Goal: Information Seeking & Learning: Learn about a topic

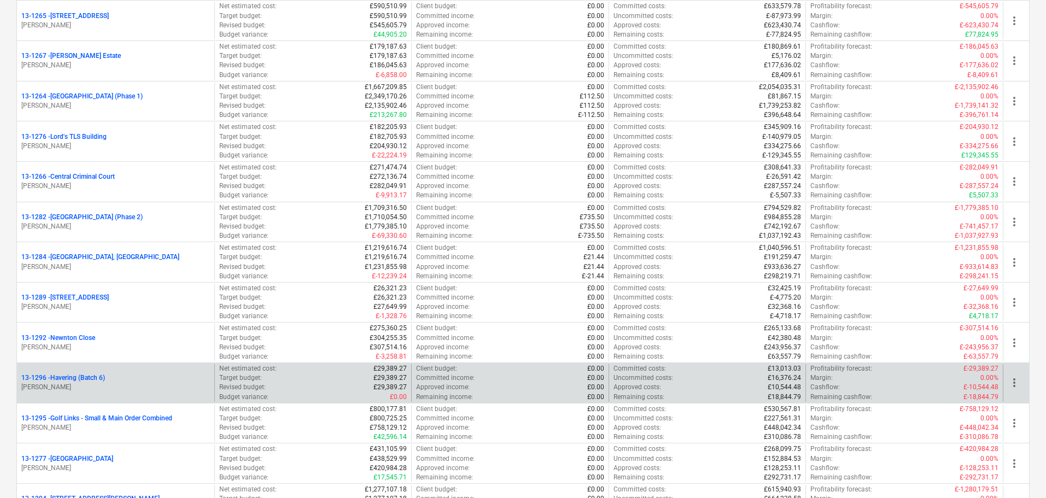
scroll to position [1258, 0]
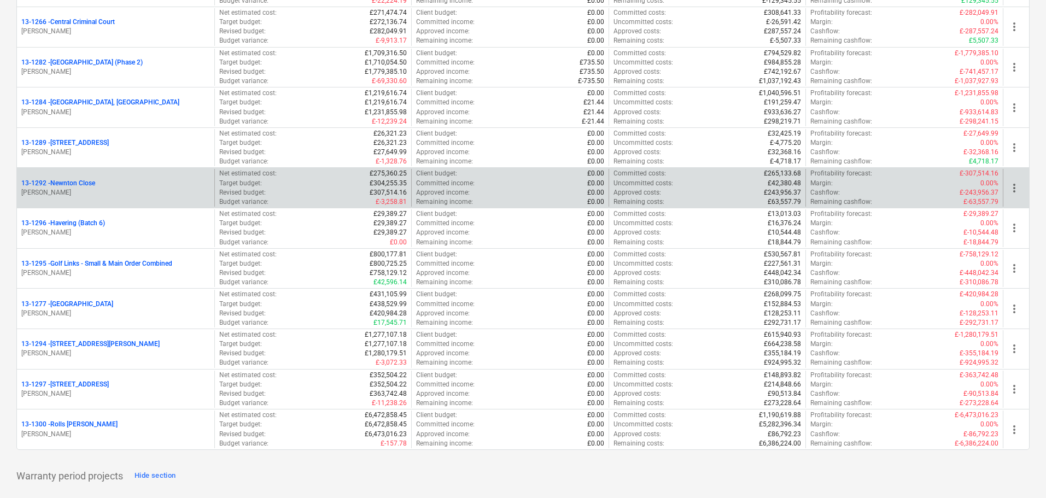
click at [108, 191] on p "[PERSON_NAME]" at bounding box center [115, 192] width 189 height 9
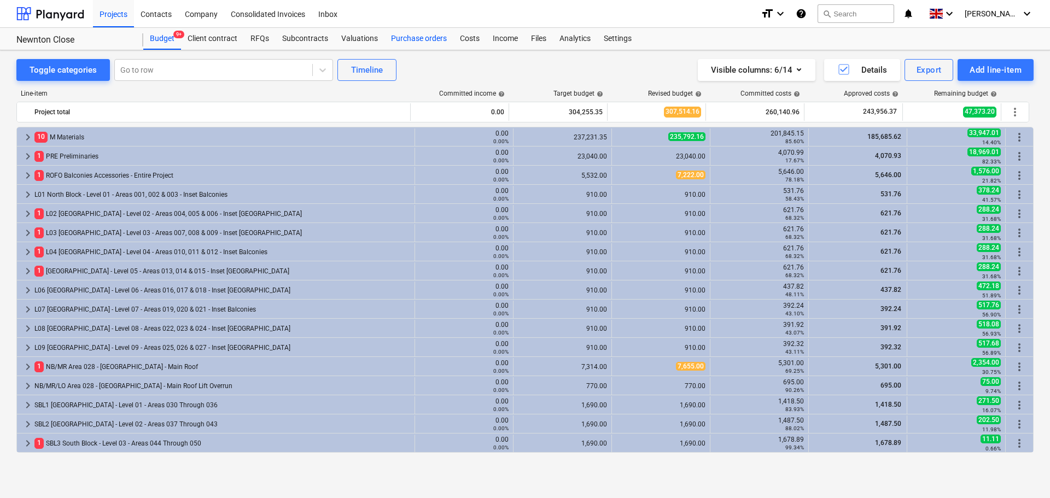
scroll to position [328, 0]
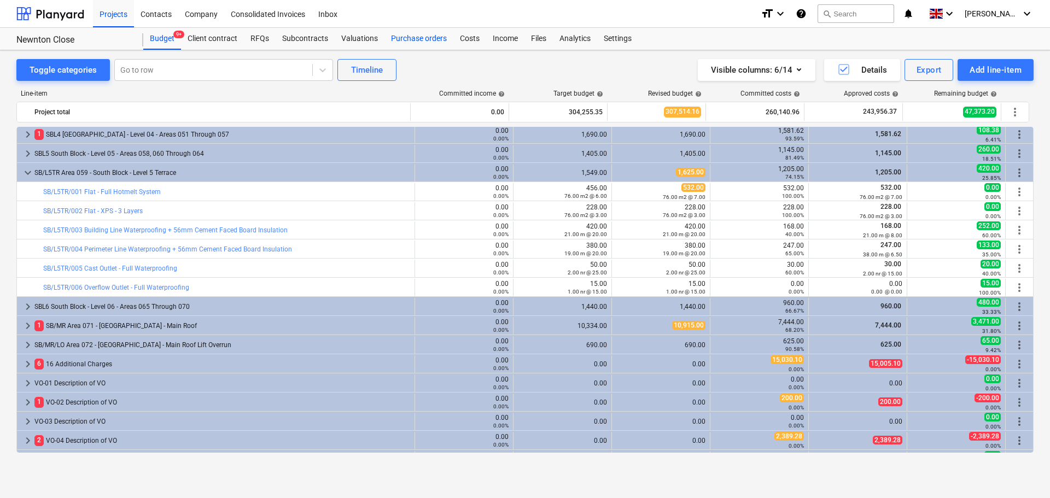
click at [422, 33] on div "Purchase orders" at bounding box center [419, 39] width 69 height 22
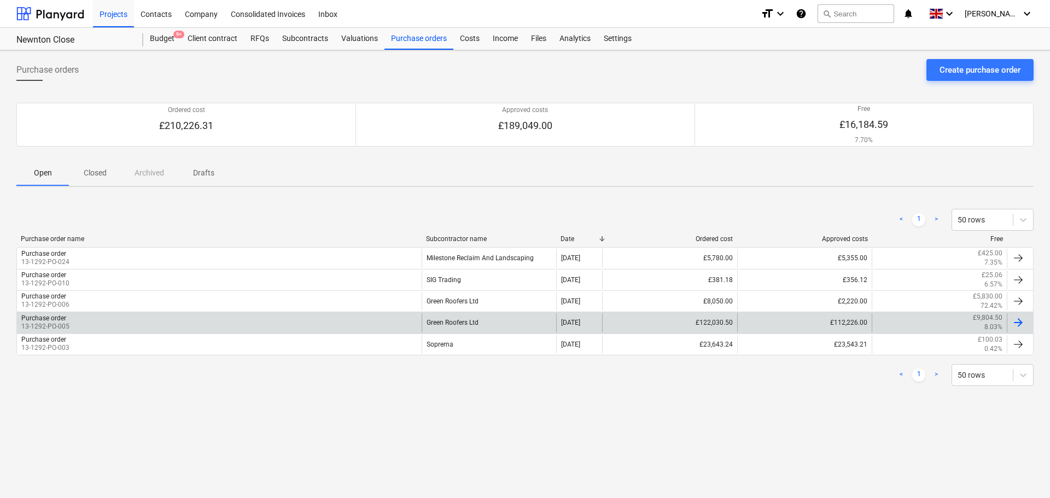
click at [282, 322] on div "Purchase order 13-1292-PO-005" at bounding box center [219, 322] width 405 height 19
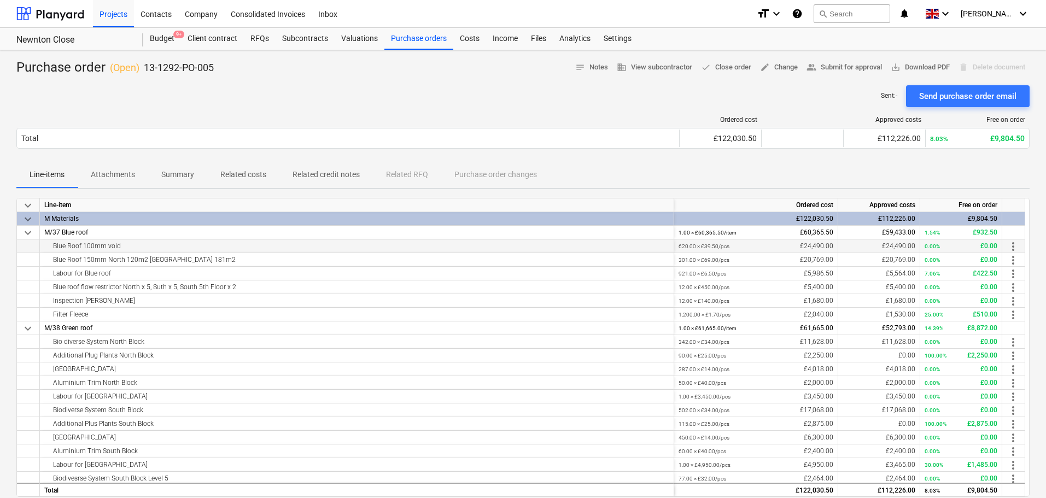
click at [97, 247] on div "Blue Roof 100mm void" at bounding box center [356, 246] width 625 height 13
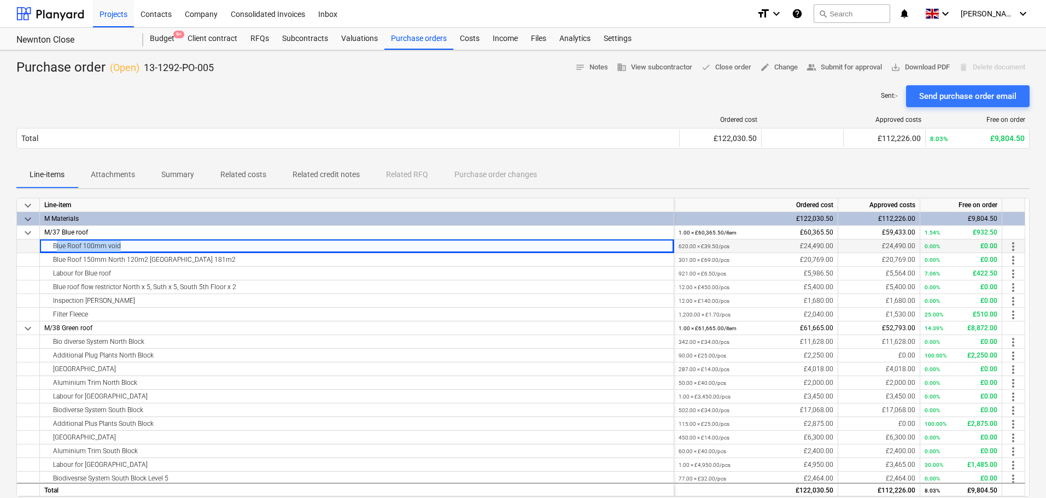
drag, startPoint x: 97, startPoint y: 247, endPoint x: 286, endPoint y: 248, distance: 188.7
click at [286, 248] on div "Blue Roof 100mm void" at bounding box center [356, 246] width 625 height 13
click at [275, 261] on div "Blue Roof 150mm North 120m2 [GEOGRAPHIC_DATA] 181m2" at bounding box center [356, 259] width 625 height 13
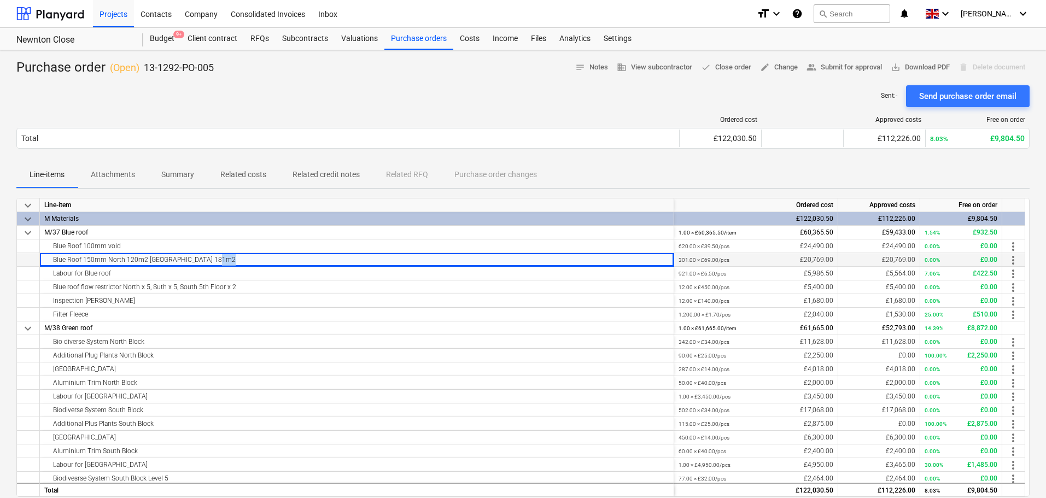
click at [275, 261] on div "Blue Roof 150mm North 120m2 [GEOGRAPHIC_DATA] 181m2" at bounding box center [356, 259] width 625 height 13
drag, startPoint x: 275, startPoint y: 261, endPoint x: 817, endPoint y: 261, distance: 542.1
click at [0, 0] on div "Blue Roof 150mm North 120m2 [GEOGRAPHIC_DATA] 181m2 301.00 × £69.00 / pcs £20,7…" at bounding box center [0, 0] width 0 height 0
click at [740, 261] on div "301.00 × £69.00 / pcs £20,769.00" at bounding box center [756, 260] width 155 height 14
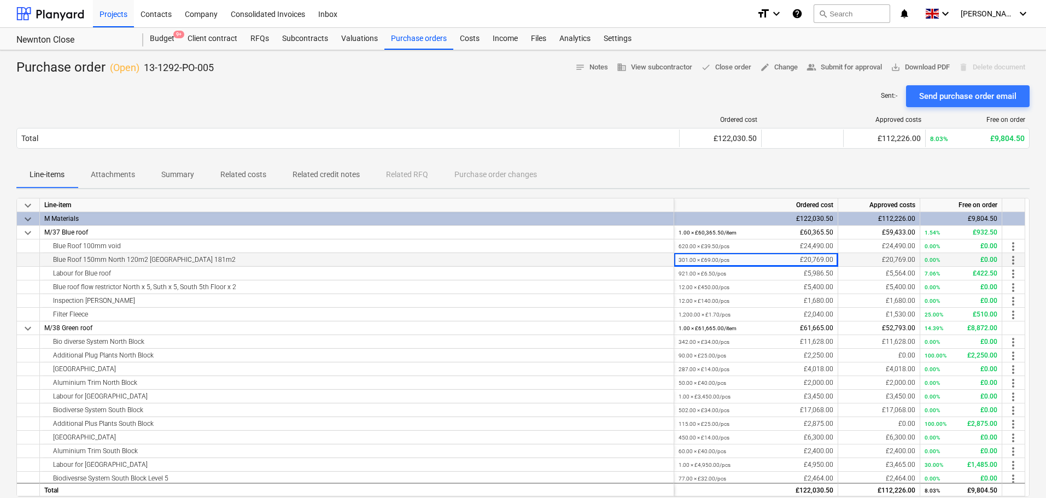
click at [740, 261] on div "301.00 × £69.00 / pcs £20,769.00" at bounding box center [756, 260] width 155 height 14
click at [756, 255] on div "301.00 × £69.00 / pcs £20,769.00" at bounding box center [756, 260] width 155 height 14
click at [730, 243] on div "620.00 × £39.50 / pcs £24,490.00" at bounding box center [756, 247] width 155 height 14
click at [484, 69] on div "Purchase order ( Open ) 13-1292-PO-005 notes Notes business View subcontractor …" at bounding box center [523, 68] width 1014 height 18
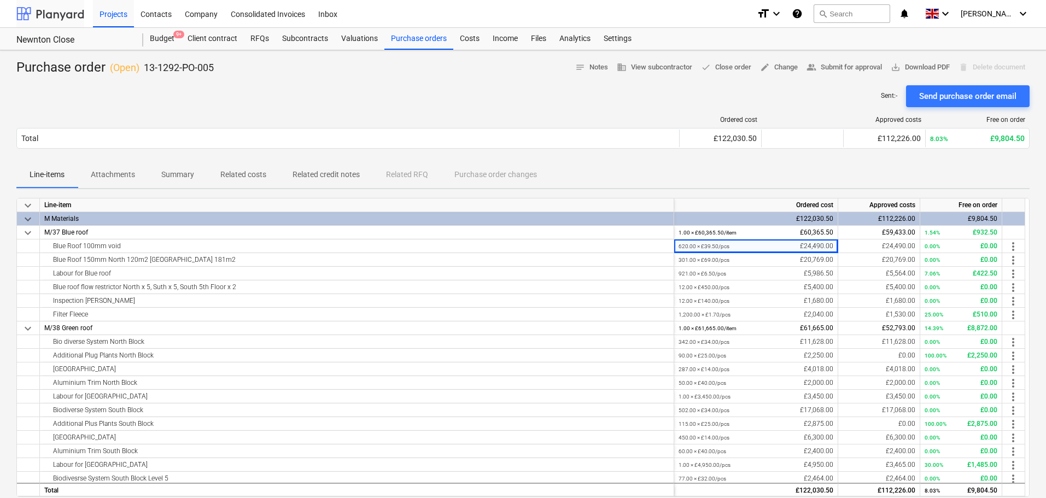
click at [74, 18] on div at bounding box center [50, 13] width 68 height 27
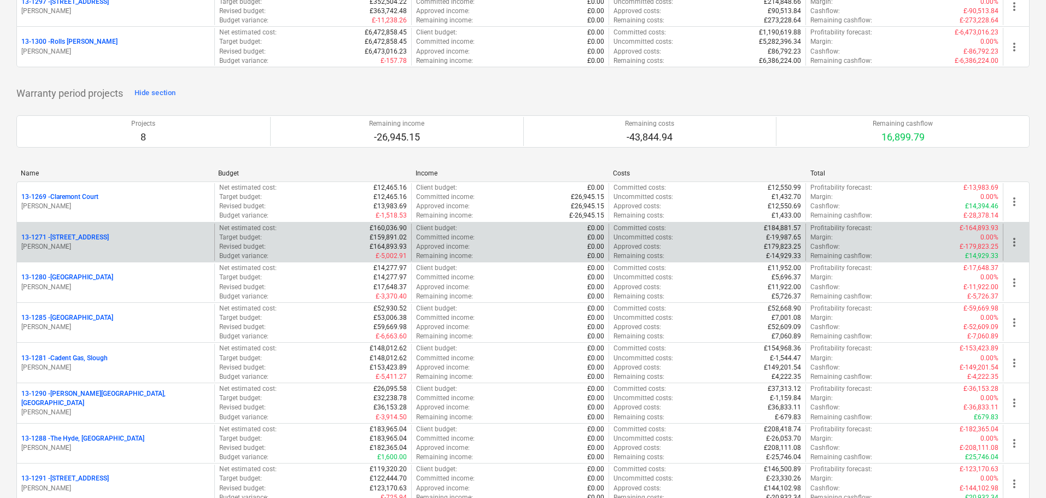
scroll to position [1422, 0]
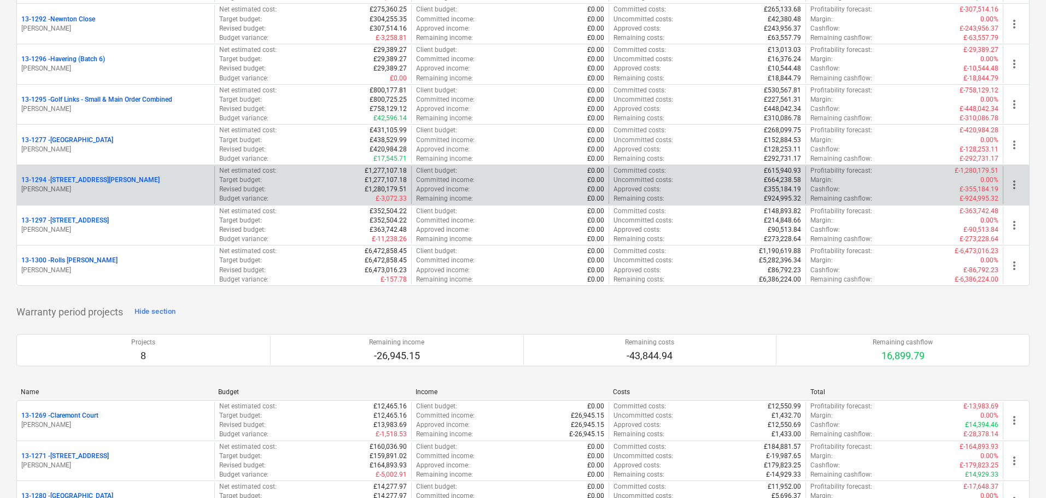
click at [119, 184] on div "[STREET_ADDRESS][PERSON_NAME]" at bounding box center [115, 180] width 189 height 9
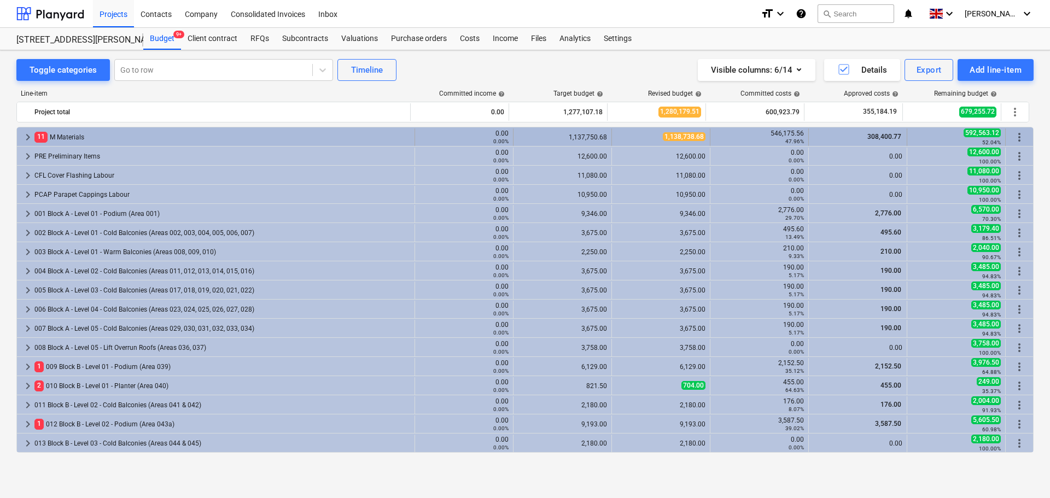
click at [95, 141] on div "11 M Materials" at bounding box center [222, 138] width 376 height 18
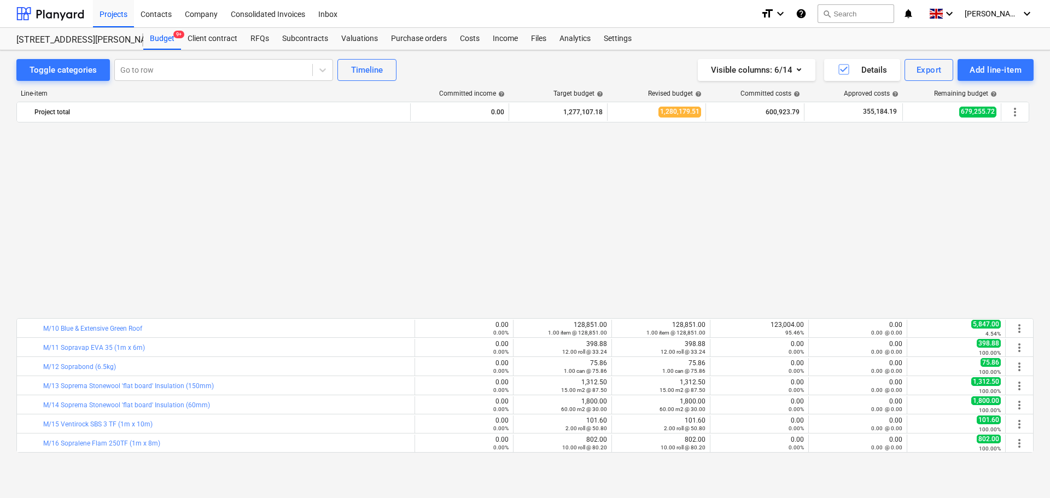
scroll to position [219, 0]
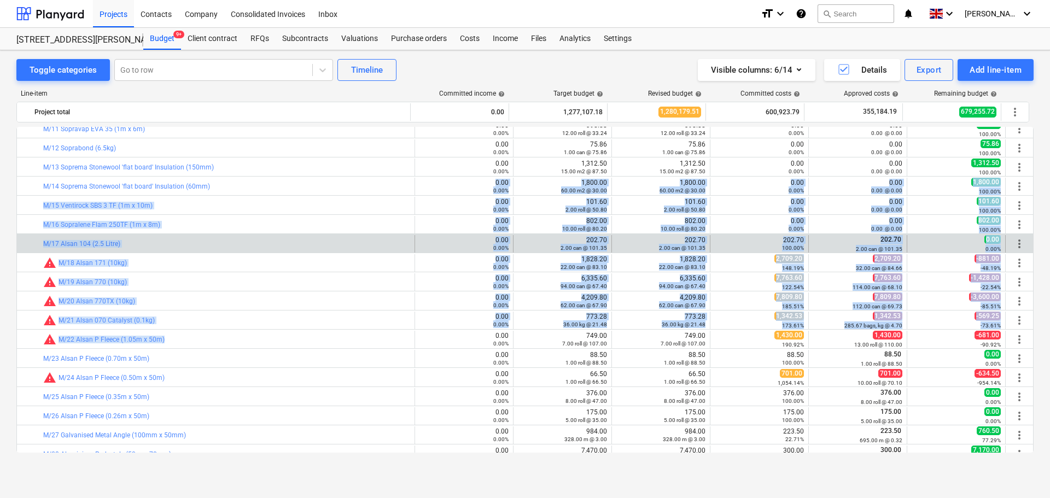
drag, startPoint x: 276, startPoint y: 176, endPoint x: 273, endPoint y: 248, distance: 71.7
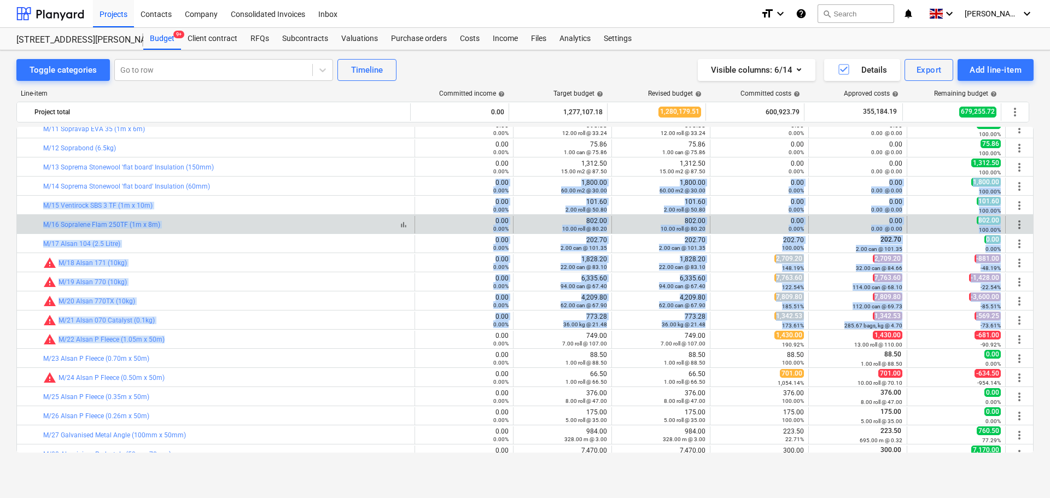
click at [275, 223] on div "bar_chart M/16 Sopralene Flam 250TF (1m x 8m)" at bounding box center [226, 225] width 367 height 8
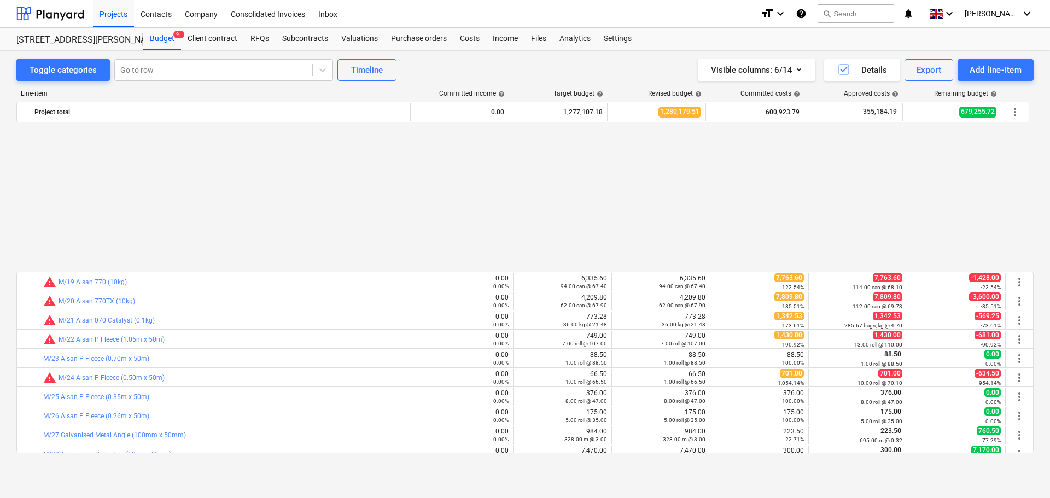
scroll to position [383, 0]
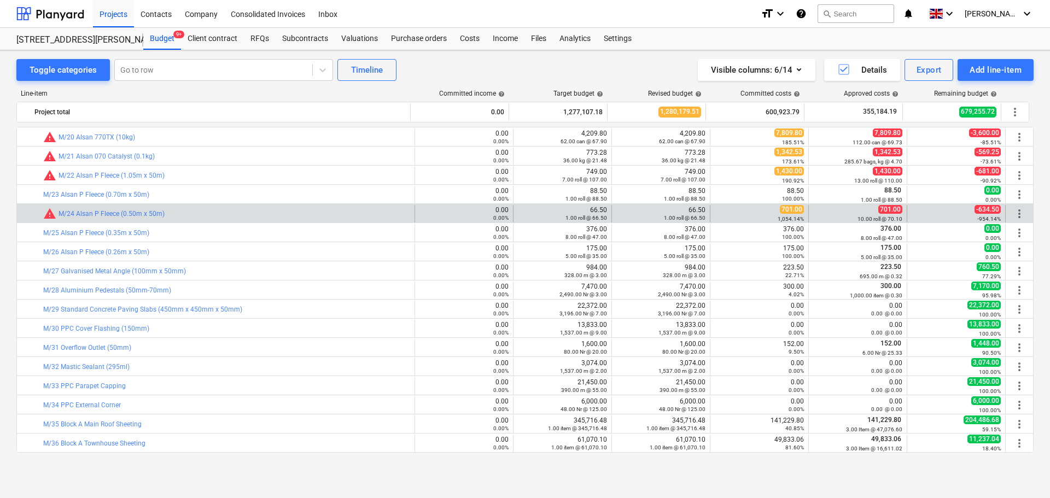
drag, startPoint x: 283, startPoint y: 155, endPoint x: 299, endPoint y: 205, distance: 52.4
click at [282, 278] on div "keyboard_arrow_down 11 M Materials 0.00 0.00% 1,137,750.68 1,138,738.68 546,175…" at bounding box center [524, 290] width 1017 height 326
click at [299, 205] on div "bar_chart warning M/24 Alsan P Fleece (0.50m x 50m) 0.00 0.00% edit 66.50 1.00 …" at bounding box center [525, 213] width 1016 height 19
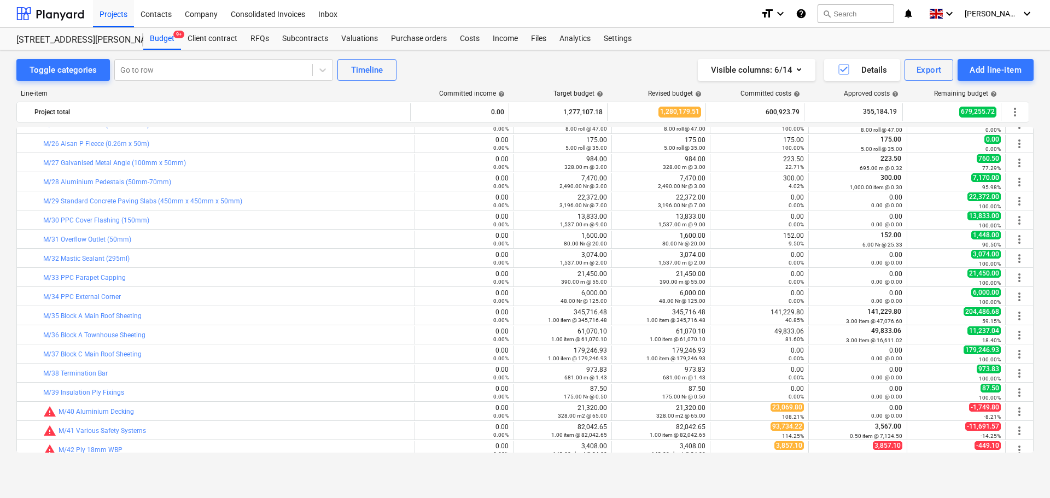
scroll to position [492, 0]
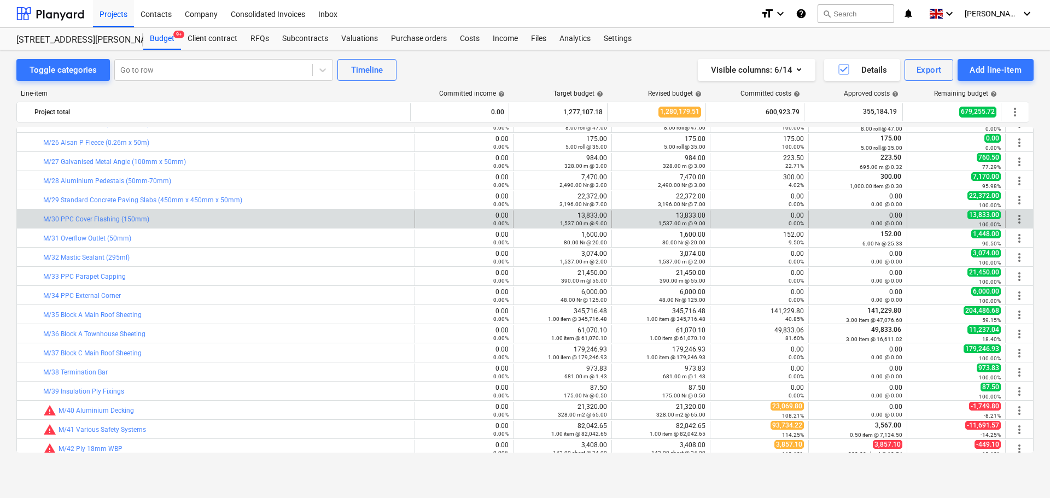
click at [226, 215] on div "bar_chart M/30 PPC Cover Flashing (150mm)" at bounding box center [226, 220] width 367 height 18
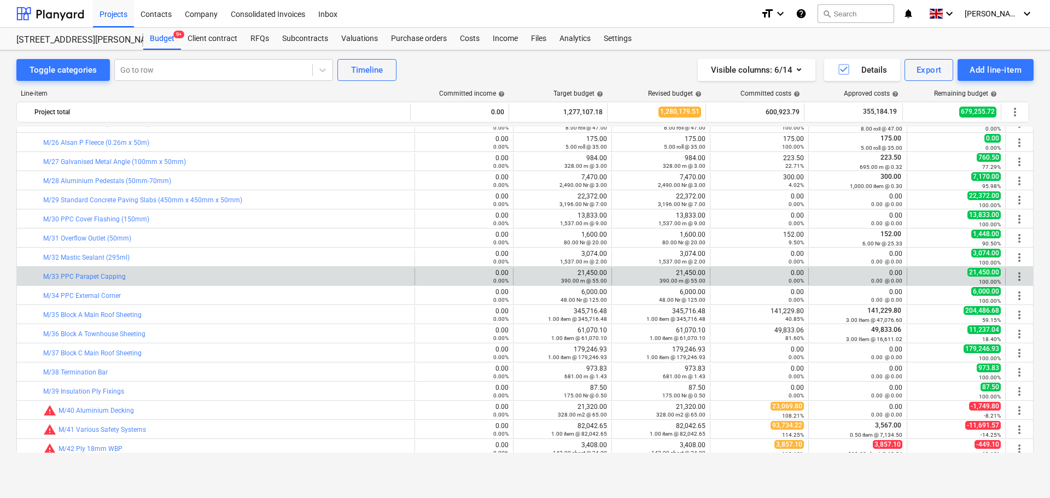
click at [189, 283] on div "bar_chart M/33 PPC Parapet Capping" at bounding box center [226, 277] width 367 height 18
